Goal: Transaction & Acquisition: Purchase product/service

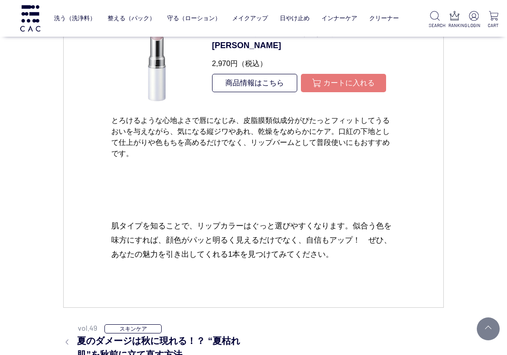
scroll to position [5341, 0]
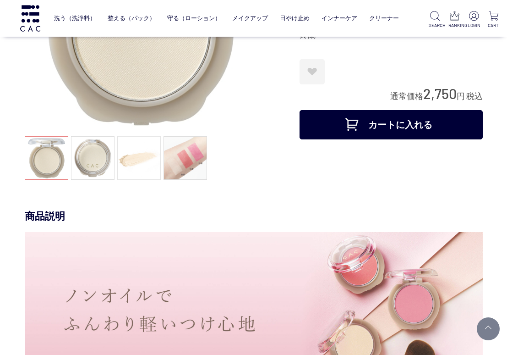
scroll to position [46, 0]
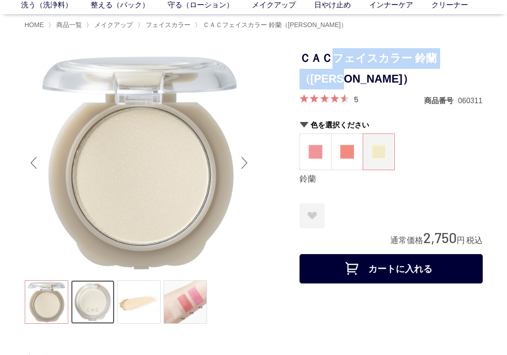
click at [89, 308] on link at bounding box center [93, 302] width 44 height 44
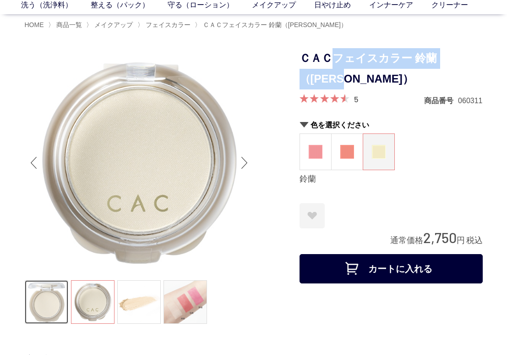
click at [49, 307] on link at bounding box center [47, 302] width 44 height 44
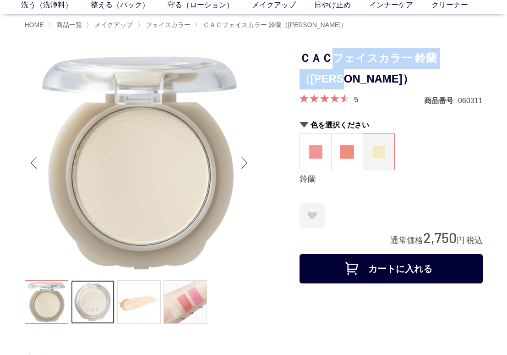
click at [92, 307] on link at bounding box center [93, 302] width 44 height 44
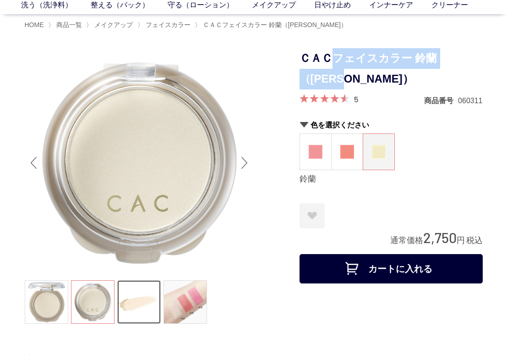
click at [126, 305] on link at bounding box center [139, 302] width 44 height 44
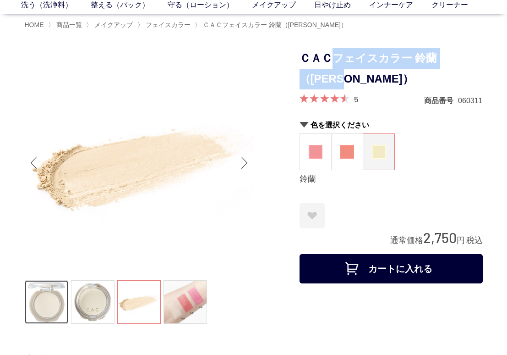
click at [56, 302] on link at bounding box center [47, 302] width 44 height 44
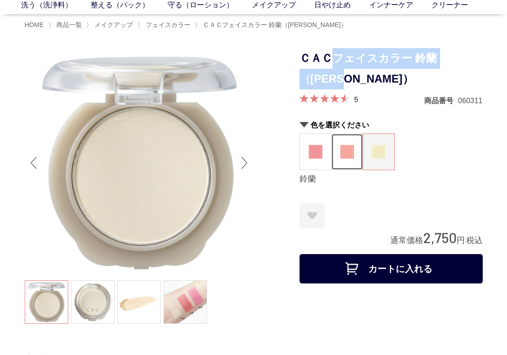
click at [346, 158] on img at bounding box center [347, 152] width 14 height 14
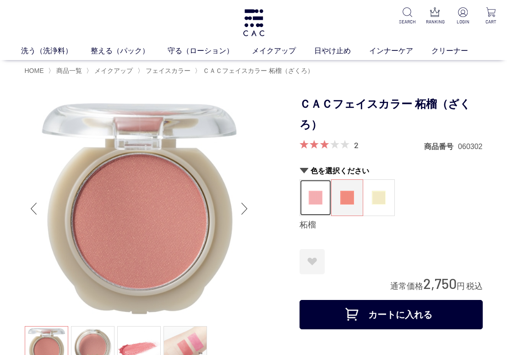
click at [321, 198] on img at bounding box center [316, 198] width 14 height 14
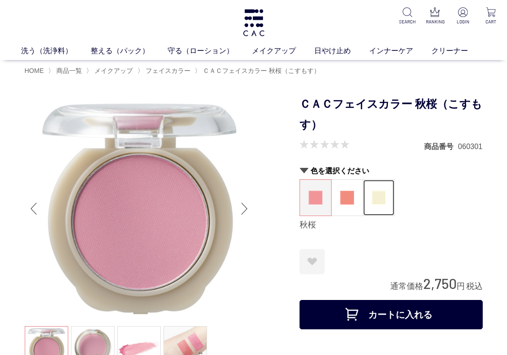
click at [380, 202] on img at bounding box center [379, 198] width 14 height 14
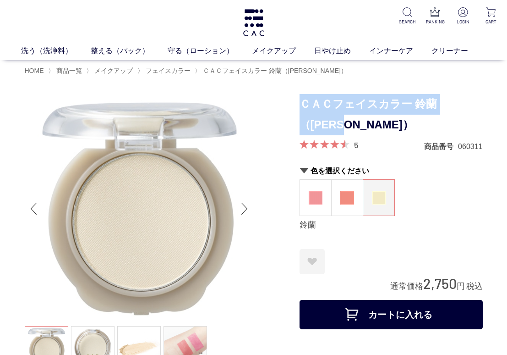
drag, startPoint x: 301, startPoint y: 102, endPoint x: 328, endPoint y: 122, distance: 33.7
click at [328, 122] on h1 "ＣＡＣフェイスカラー 鈴蘭（[PERSON_NAME]）" at bounding box center [391, 114] width 183 height 41
copy h1 "ＣＡＣフェイスカラー 鈴蘭（[PERSON_NAME]）"
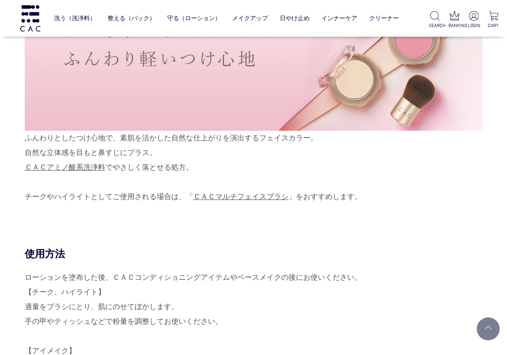
scroll to position [412, 0]
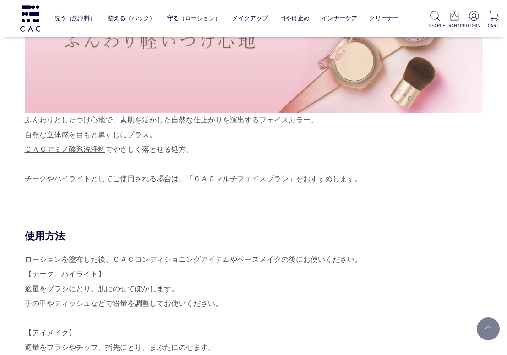
drag, startPoint x: 25, startPoint y: 134, endPoint x: 160, endPoint y: 135, distance: 134.7
click at [160, 135] on div "ふんわりとしたつけ心地で、素肌を活かした自然な仕上がりを演出するフェイスカラー。 自然な立体感を目もと鼻すじにプラス。 ＣＡＣアミノ酸系洗浄料 でやさしく落と…" at bounding box center [254, 67] width 458 height 237
copy div "自然な立体感を目もと鼻すじにプラス。"
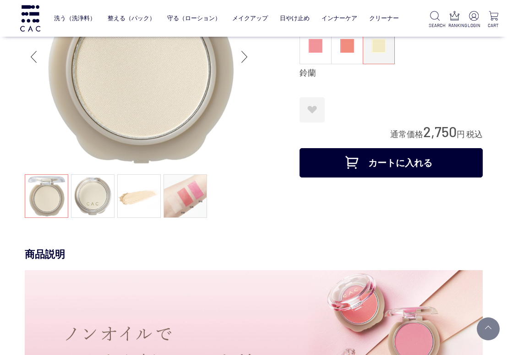
scroll to position [0, 0]
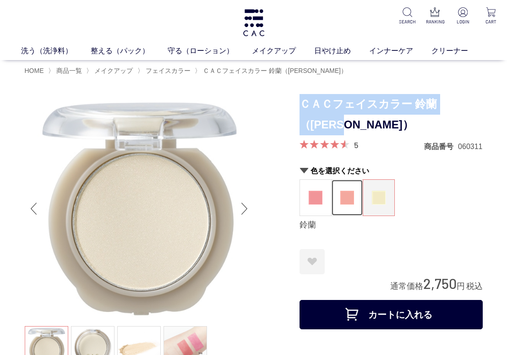
click at [334, 196] on figure at bounding box center [347, 198] width 31 height 36
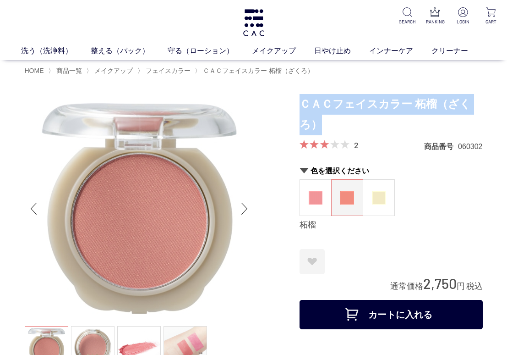
drag, startPoint x: 301, startPoint y: 100, endPoint x: 320, endPoint y: 120, distance: 28.2
click at [320, 120] on h1 "ＣＡＣフェイスカラー 柘榴（ざくろ）" at bounding box center [391, 114] width 183 height 41
copy h1 "ＣＡＣフェイスカラー 柘榴（ざくろ）"
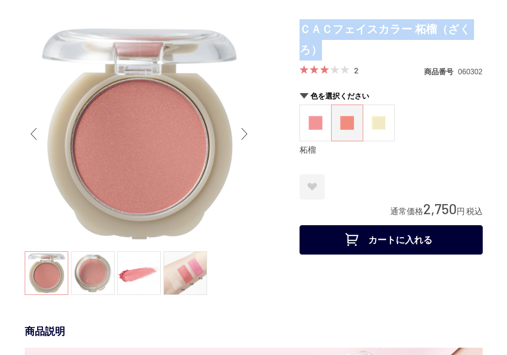
scroll to position [46, 0]
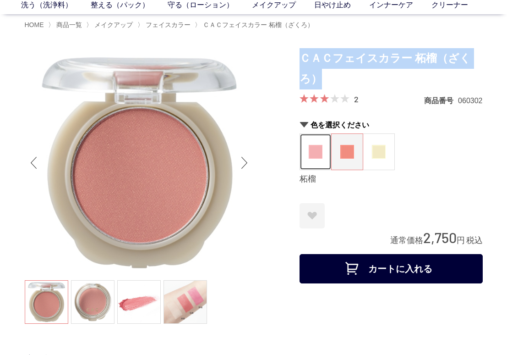
click at [312, 157] on img at bounding box center [316, 152] width 14 height 14
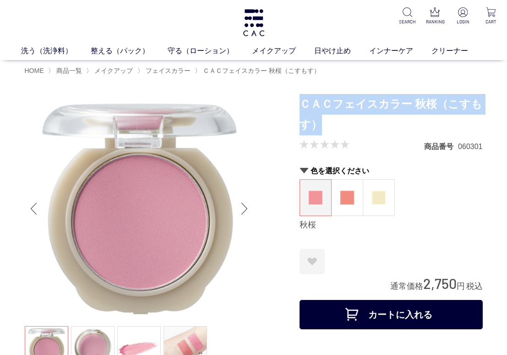
drag, startPoint x: 303, startPoint y: 102, endPoint x: 320, endPoint y: 117, distance: 22.7
click at [320, 117] on h1 "ＣＡＣフェイスカラー 秋桜（こすもす）" at bounding box center [391, 114] width 183 height 41
copy h1 "ＣＡＣフェイスカラー 秋桜（こすもす）"
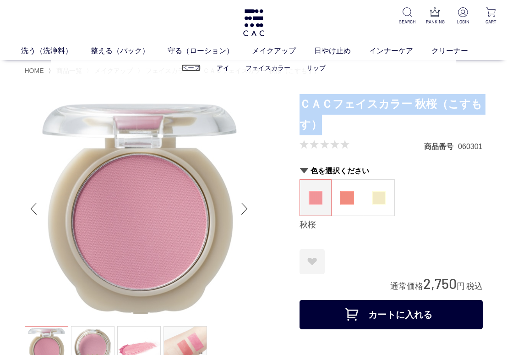
click at [186, 68] on link "ベース" at bounding box center [190, 67] width 19 height 7
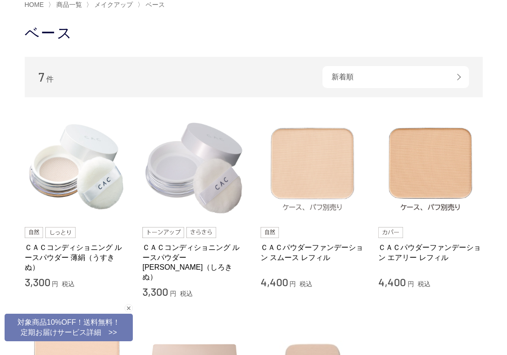
scroll to position [92, 0]
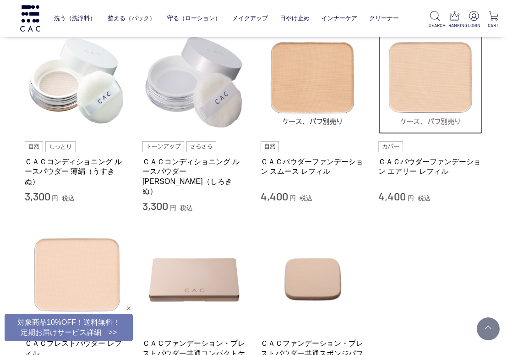
click at [421, 105] on img at bounding box center [430, 82] width 104 height 104
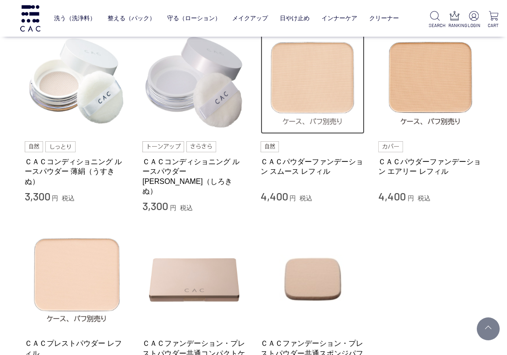
click at [310, 91] on img at bounding box center [313, 82] width 104 height 104
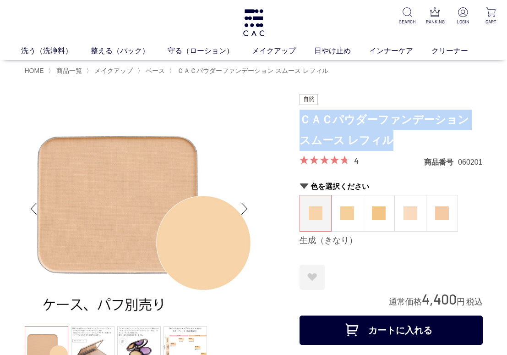
drag, startPoint x: 302, startPoint y: 120, endPoint x: 379, endPoint y: 133, distance: 78.1
click at [379, 133] on h1 "ＣＡＣパウダーファンデーション スムース レフィル" at bounding box center [391, 129] width 183 height 41
copy h1 "ＣＡＣパウダーファンデーション スムース レフィル"
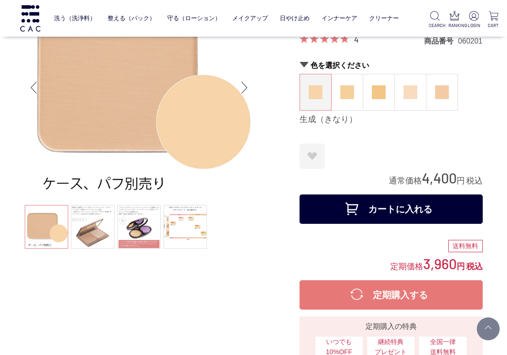
scroll to position [46, 0]
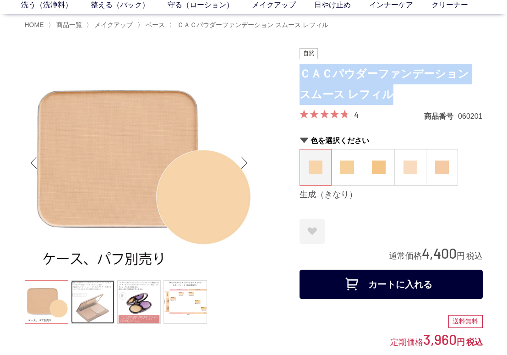
click at [82, 306] on link at bounding box center [93, 302] width 44 height 44
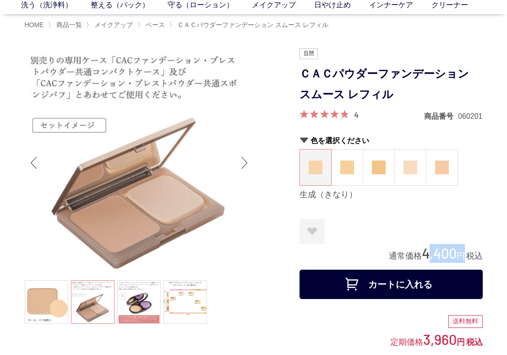
drag, startPoint x: 422, startPoint y: 253, endPoint x: 465, endPoint y: 254, distance: 43.1
click at [466, 254] on div "通常価格 4,400 円 税込" at bounding box center [436, 253] width 94 height 19
copy div "4,400 円"
click at [420, 202] on div "色を選択ください 生成（きなり） 蜂蜜（はちみつ） 小麦（こむぎ） 桜（さくら） 薄紅（うすべに） 生成（きなり）" at bounding box center [391, 173] width 183 height 74
click at [428, 192] on div "生成（きなり）" at bounding box center [391, 194] width 183 height 11
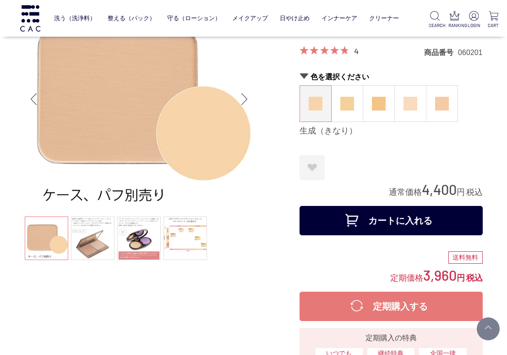
scroll to position [0, 0]
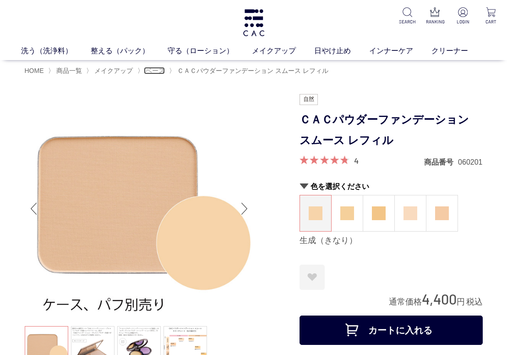
click at [157, 69] on span "ベース" at bounding box center [155, 70] width 19 height 7
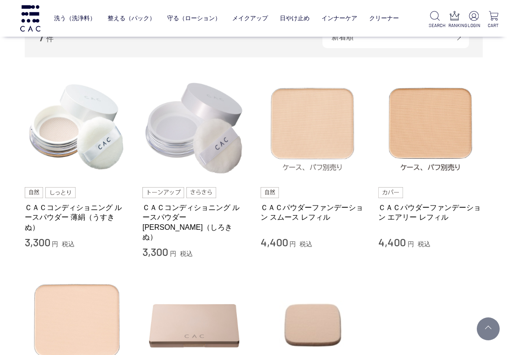
scroll to position [137, 0]
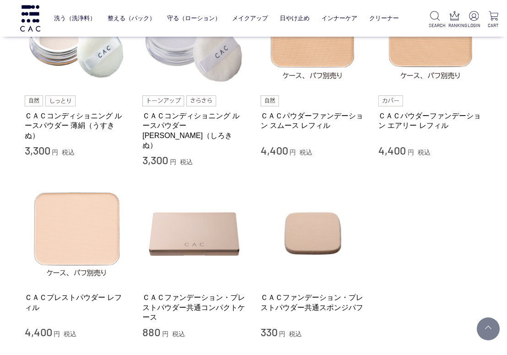
click at [465, 247] on li "ＣＡＣプレストパウダー レフィル 4,400 円 税込 ＣＡＣファンデーション・プレストパウダー共通コンパクトケース 880 円 税込 ＣＡＣファンデーション…" at bounding box center [254, 260] width 458 height 158
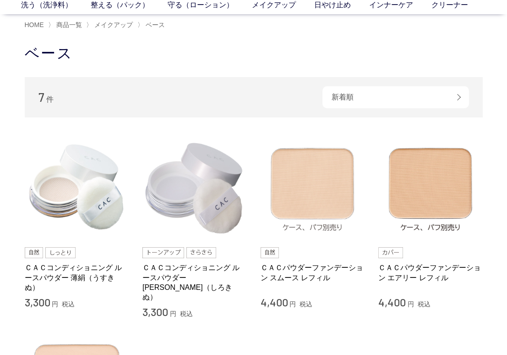
scroll to position [0, 0]
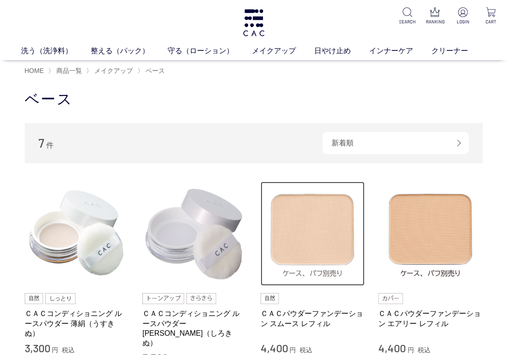
click at [320, 216] on img at bounding box center [313, 233] width 104 height 104
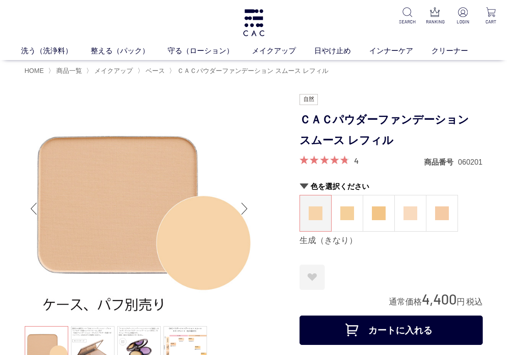
click at [158, 66] on ul "HOME 〉 商品一覧 〉 メイクアップ 〉 ベース 〉 ＣＡＣパウダーファンデーション スムース レフィル" at bounding box center [254, 70] width 458 height 11
click at [160, 71] on span "ベース" at bounding box center [155, 70] width 19 height 7
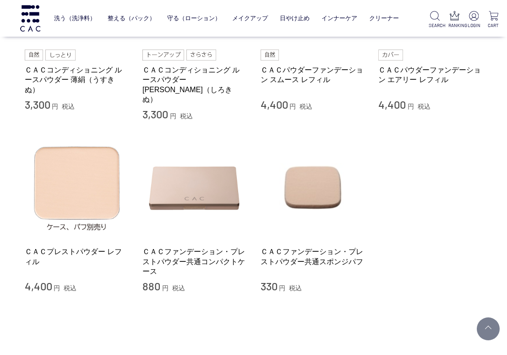
scroll to position [46, 0]
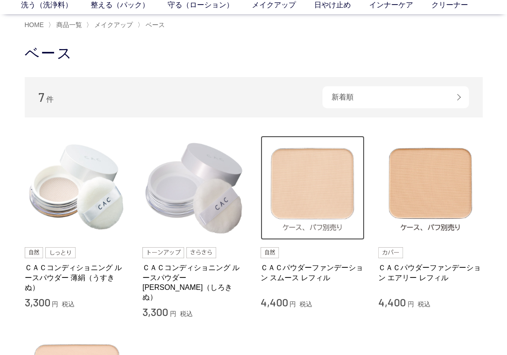
click at [332, 213] on img at bounding box center [313, 188] width 104 height 104
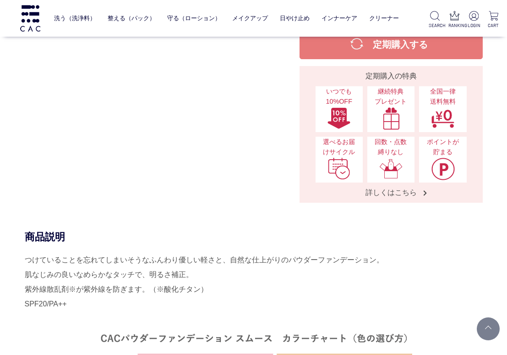
scroll to position [321, 0]
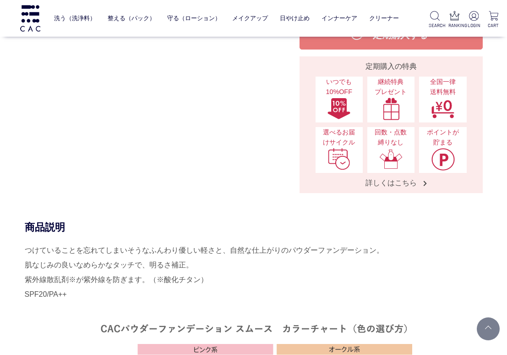
drag, startPoint x: 27, startPoint y: 248, endPoint x: 217, endPoint y: 290, distance: 194.6
copy div "つけていることを忘れてしまいそうなふんわり優しい軽さと、自然な仕上がりのパウダーファンデーション。 肌なじみの良いなめらかなタッチで、明るさ補正。 紫外線散乱…"
